Goal: Book appointment/travel/reservation

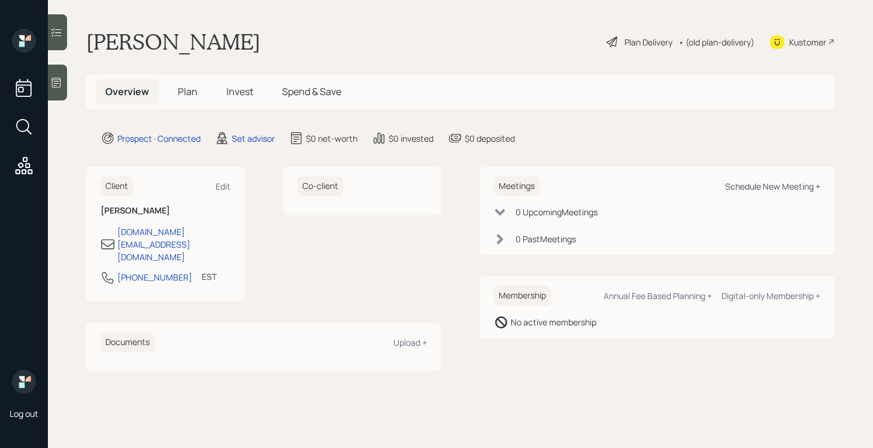
click at [769, 187] on div "Schedule New Meeting +" at bounding box center [772, 186] width 95 height 11
select select "round-[PERSON_NAME]"
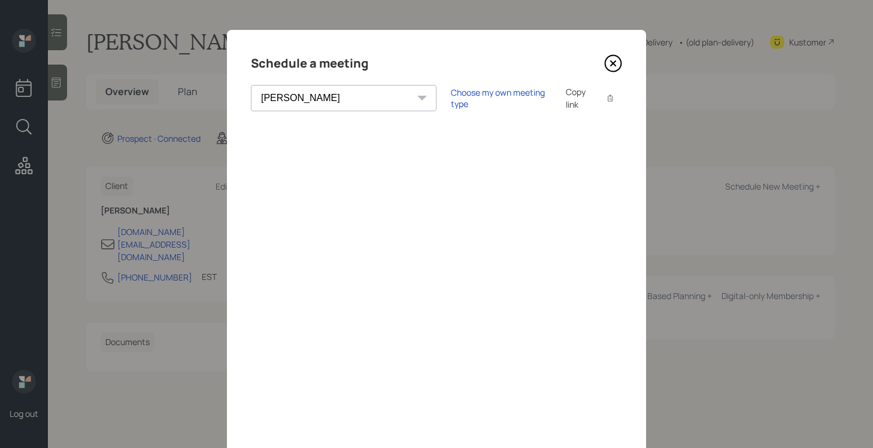
click at [451, 104] on div "Choose my own meeting type Copy link Copy text" at bounding box center [536, 98] width 171 height 25
click at [451, 99] on div "Choose my own meeting type" at bounding box center [501, 98] width 101 height 23
click at [616, 66] on icon at bounding box center [613, 63] width 18 height 18
